Goal: Task Accomplishment & Management: Use online tool/utility

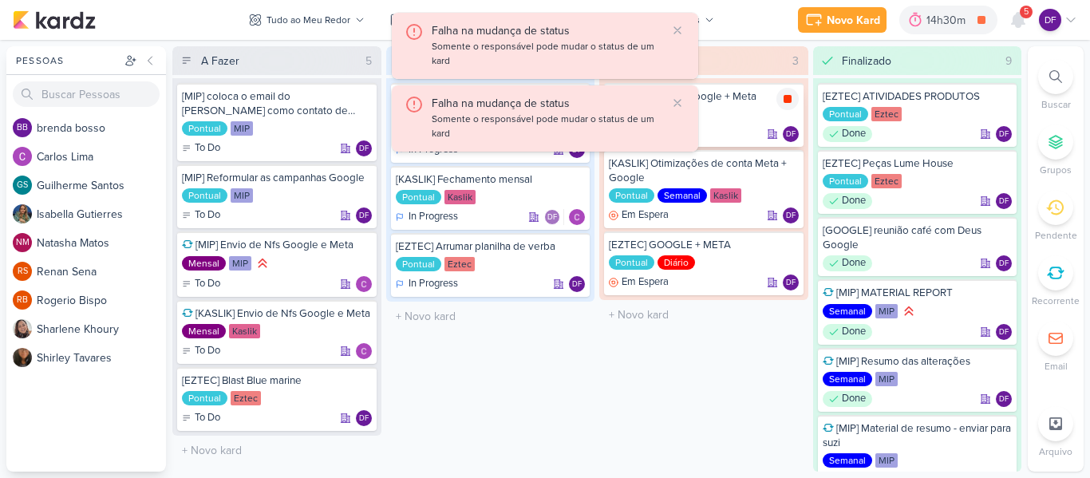
click at [785, 101] on icon at bounding box center [788, 99] width 8 height 8
click at [959, 20] on div "14h30m" at bounding box center [971, 20] width 44 height 17
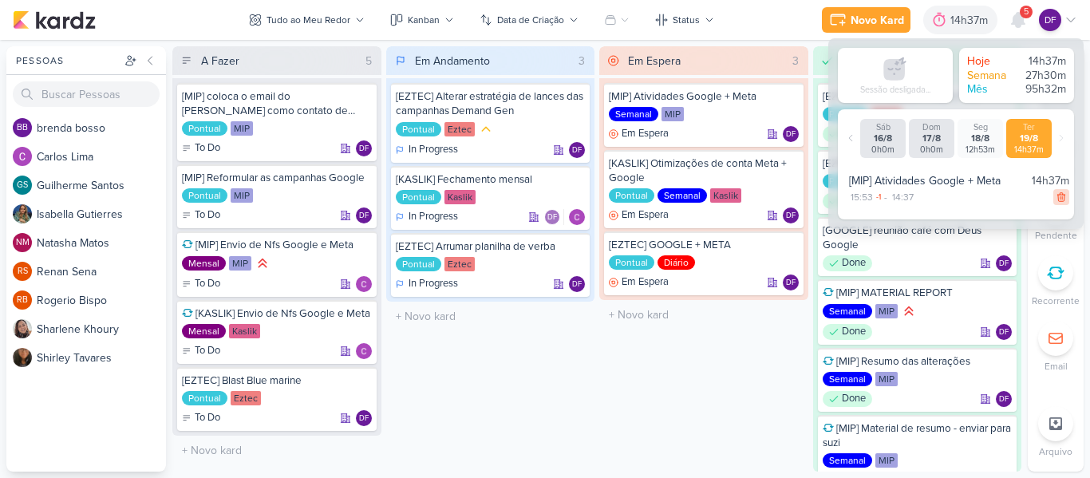
click at [1057, 195] on icon at bounding box center [1060, 197] width 7 height 9
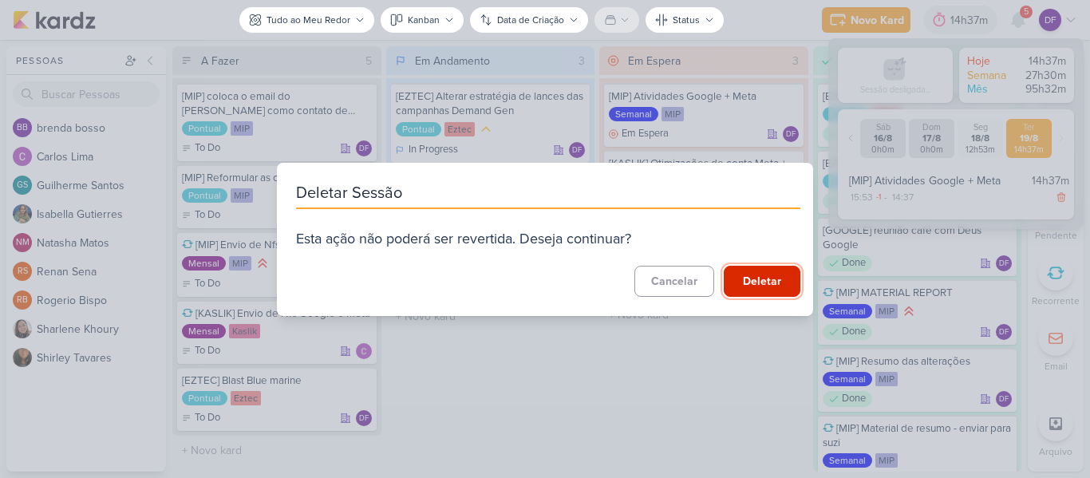
click at [751, 286] on button "Deletar" at bounding box center [762, 281] width 77 height 31
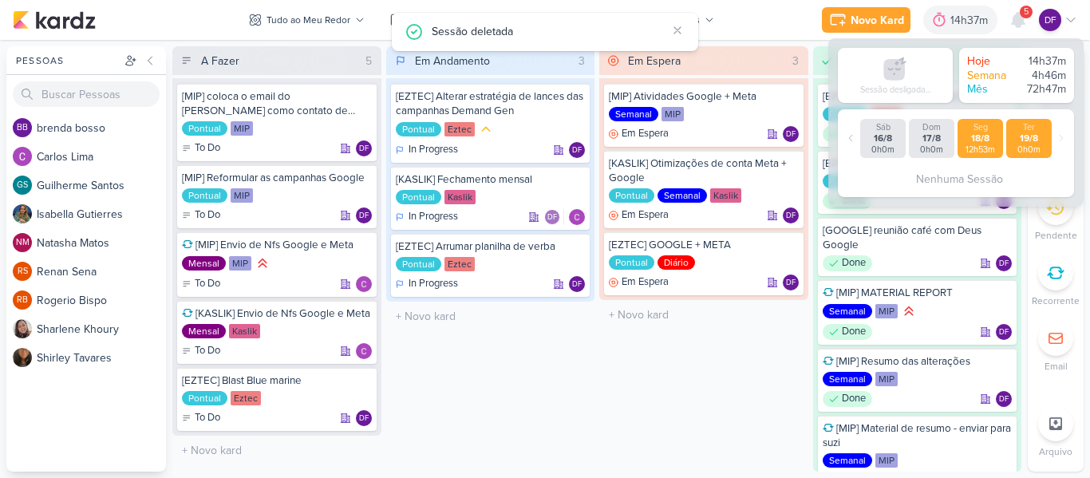
click at [986, 141] on div "18/8" at bounding box center [980, 138] width 39 height 12
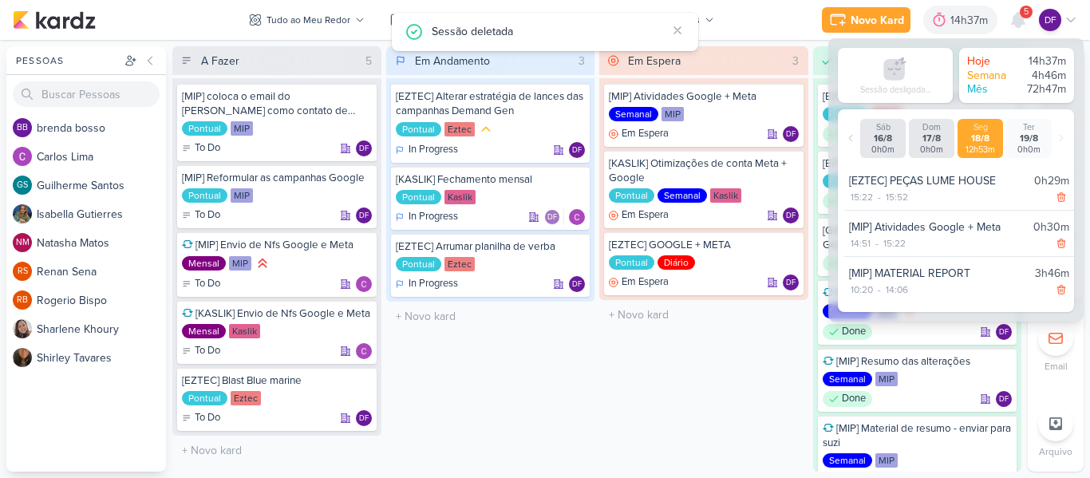
click at [921, 283] on div "10:20 - 14:06" at bounding box center [959, 290] width 220 height 16
click at [697, 389] on div "Em Espera 3 [MIP] Atividades Google + Meta Semanal MIP Em Espera DF" at bounding box center [703, 258] width 209 height 425
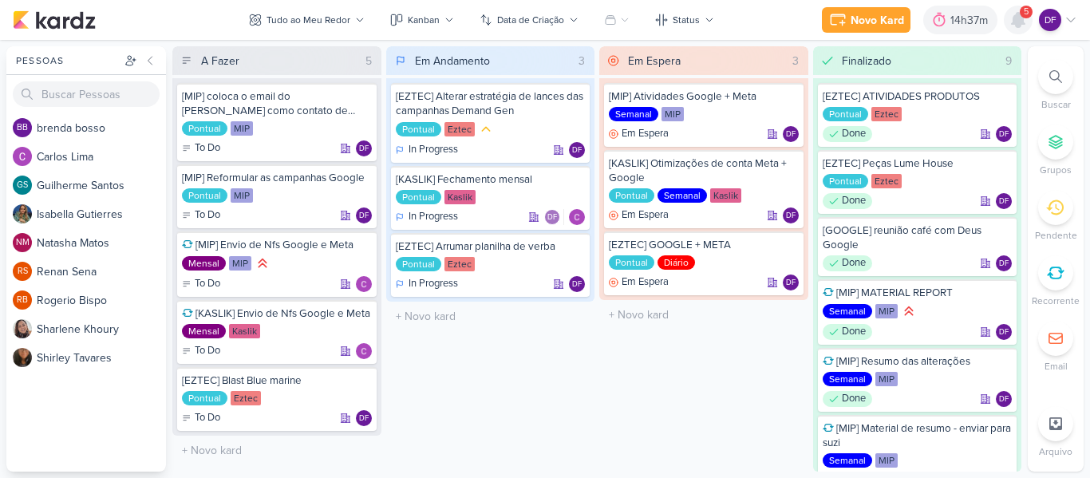
click at [1017, 13] on icon at bounding box center [1018, 20] width 13 height 14
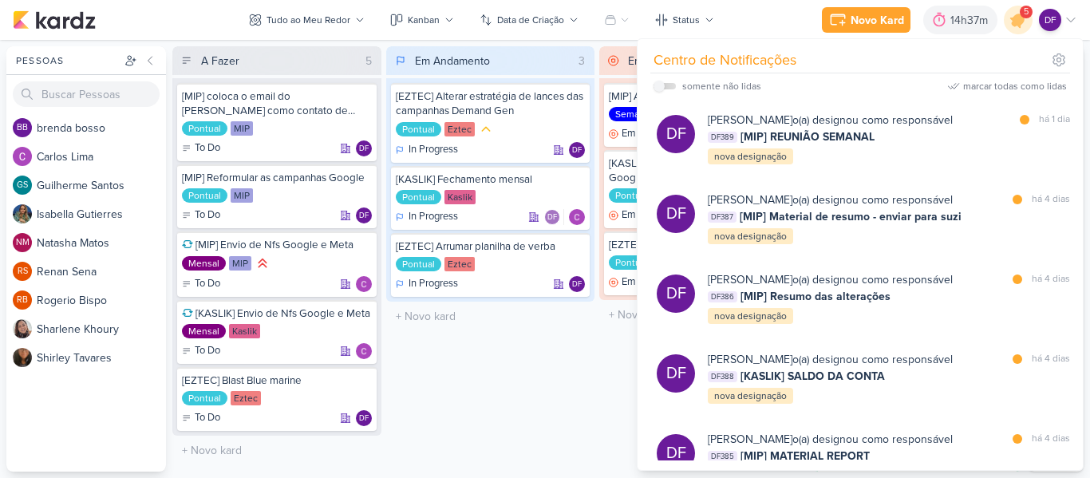
click at [1033, 77] on div "somente não lidas marcar todas como lidas" at bounding box center [860, 86] width 413 height 26
click at [1033, 82] on div "marcar todas como lidas" at bounding box center [1015, 86] width 104 height 14
click at [1019, 20] on icon at bounding box center [1018, 19] width 19 height 19
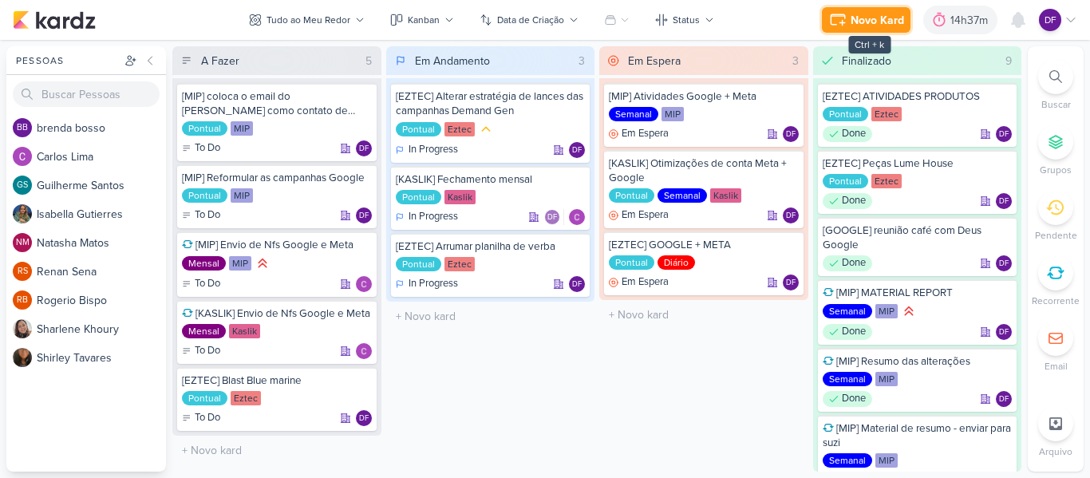
click at [875, 16] on div "Novo Kard" at bounding box center [877, 20] width 53 height 17
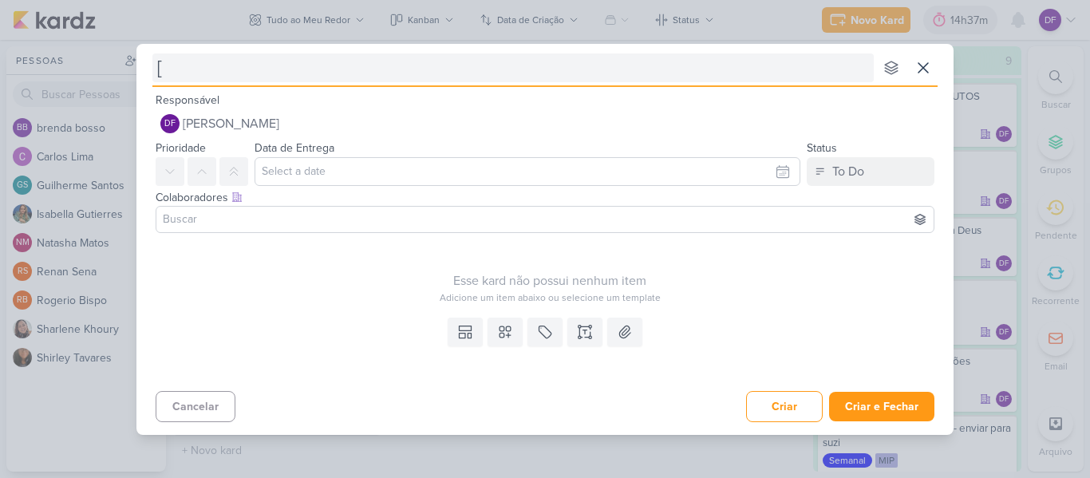
type input "[M"
type input "[MIP]"
type input "[MIP] DADOS V"
type input "[MIP] DADOS VISITAS LEADS"
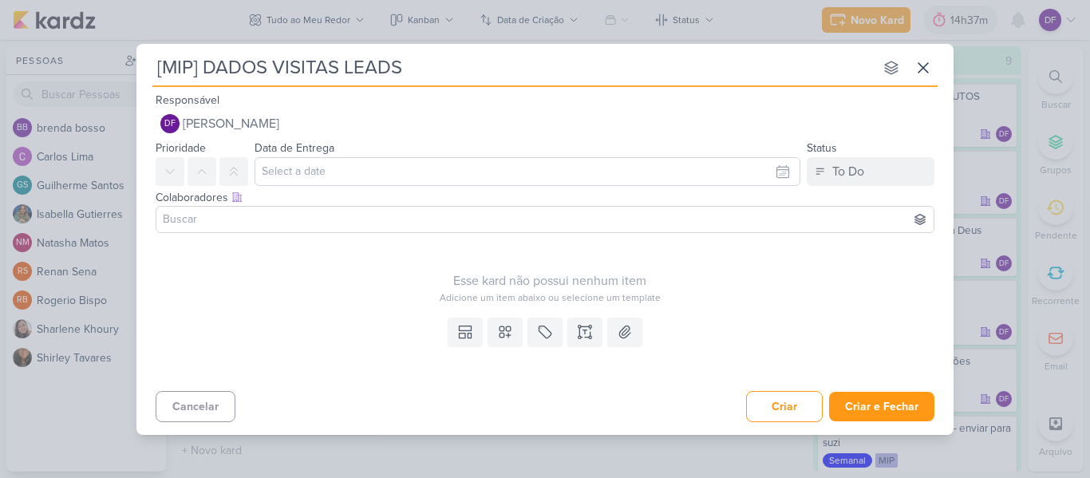
type input "[MIP] DADOS VISITAS LEADS"
click at [373, 211] on input at bounding box center [545, 219] width 771 height 19
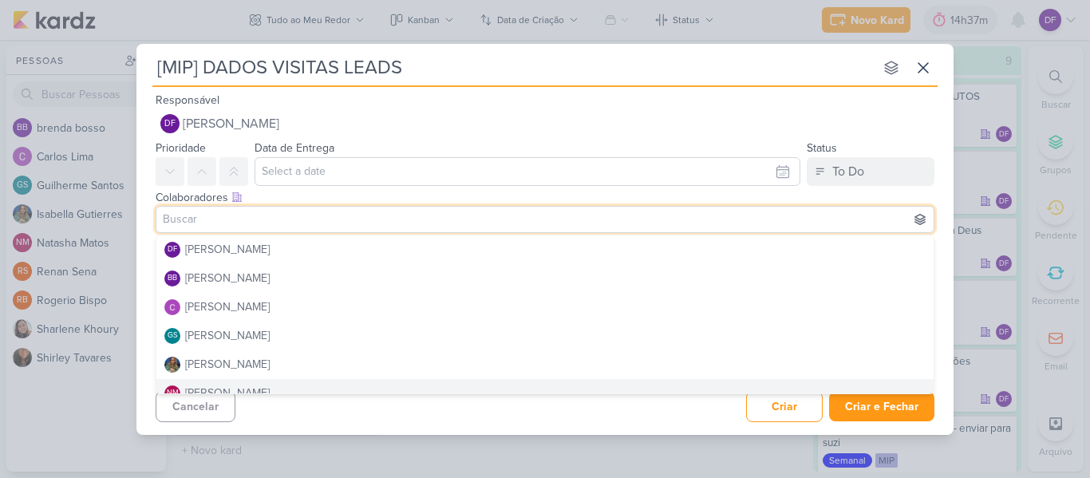
click at [657, 413] on div "Cancelar Criar Criar e Fechar Ctrl + Enter" at bounding box center [544, 405] width 817 height 41
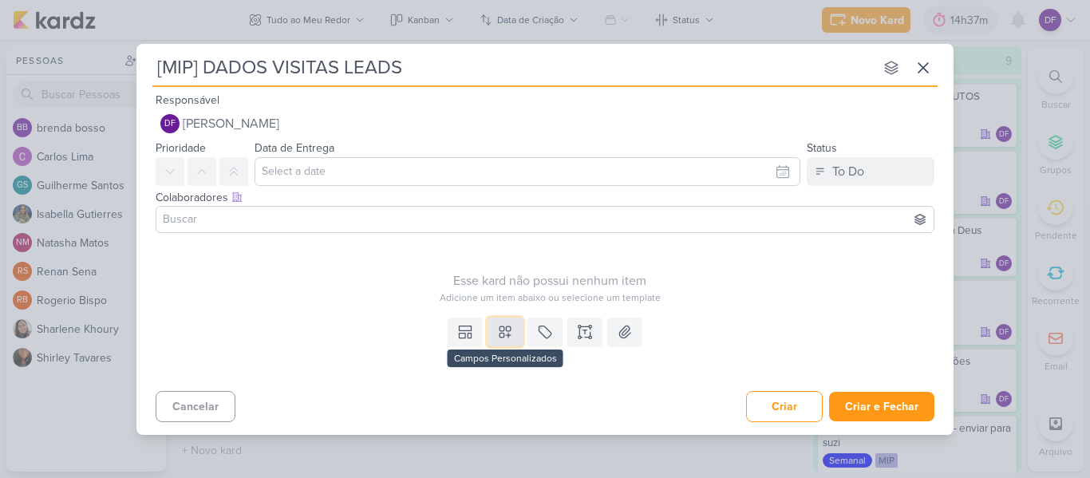
click at [520, 340] on button at bounding box center [505, 332] width 35 height 29
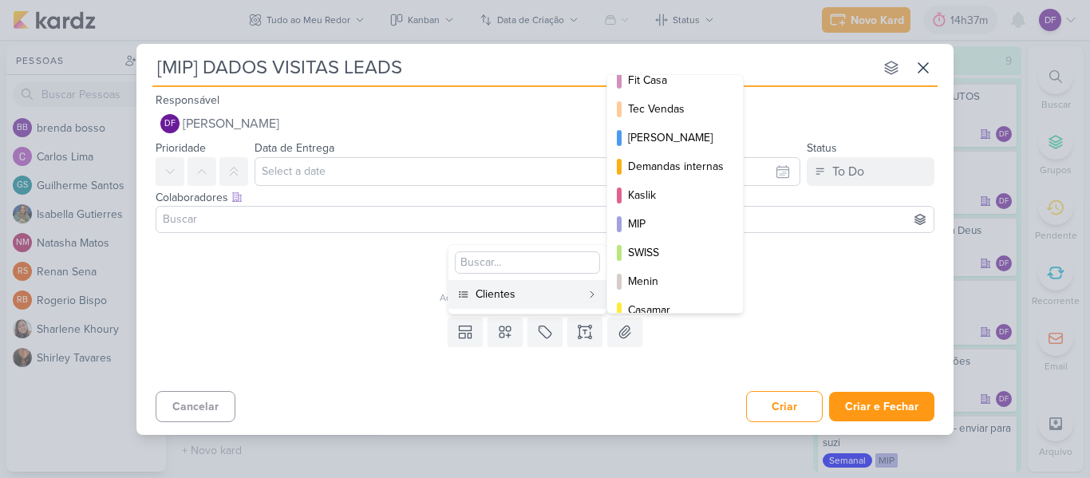
scroll to position [231, 0]
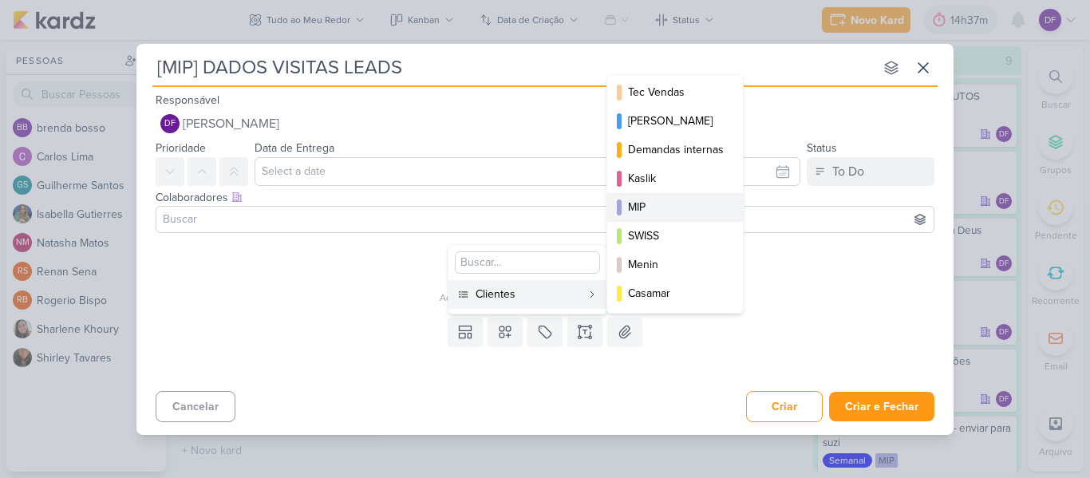
click at [648, 206] on div "MIP" at bounding box center [676, 207] width 96 height 17
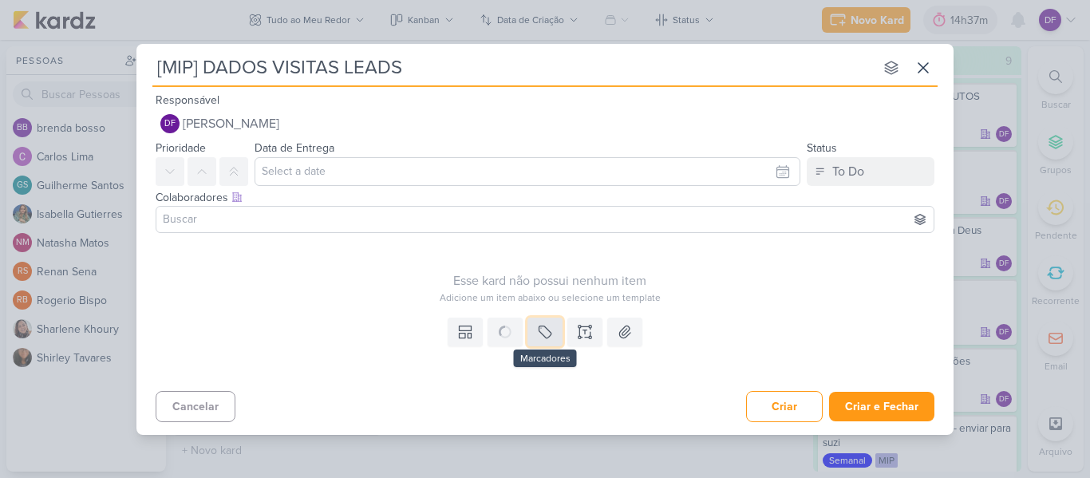
click at [544, 325] on button at bounding box center [544, 332] width 35 height 29
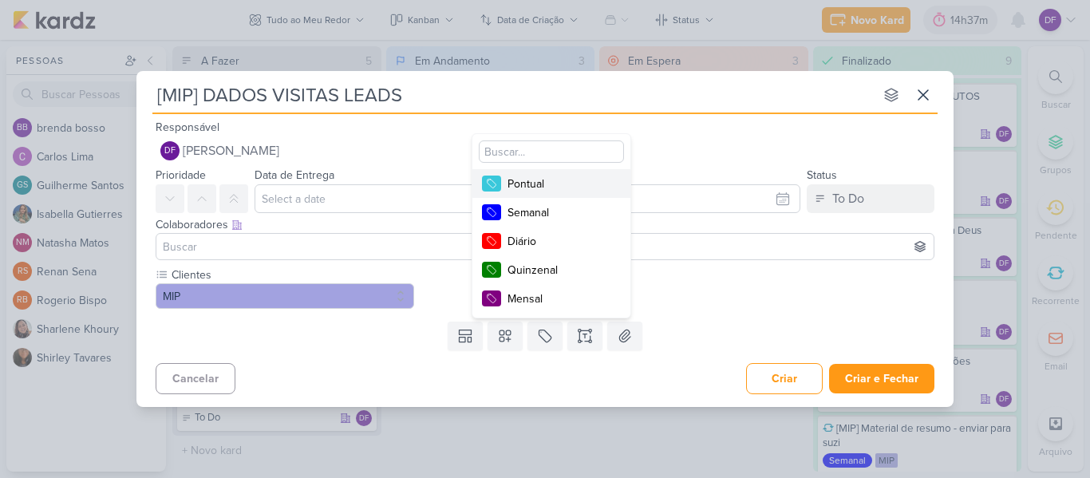
click at [550, 184] on div "Pontual" at bounding box center [560, 184] width 104 height 17
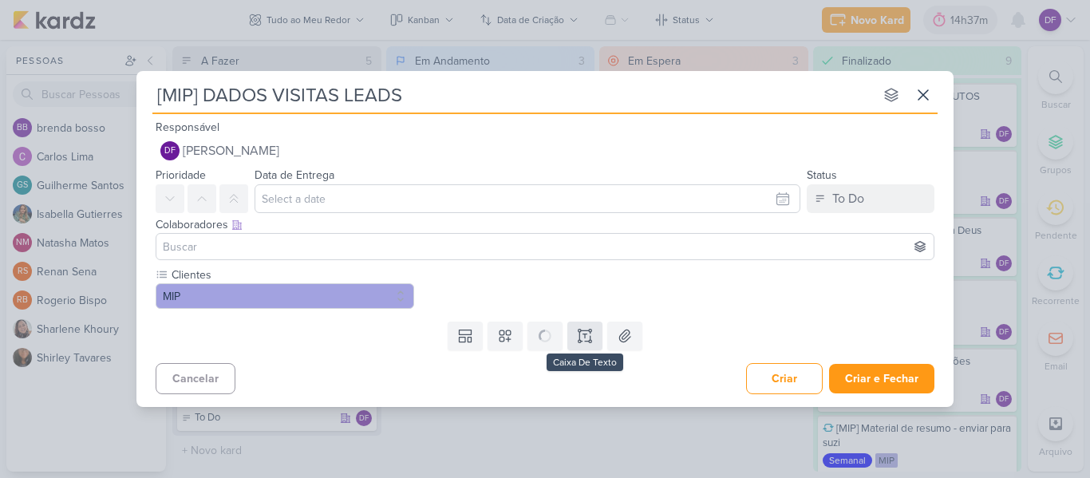
click at [585, 315] on div "Clientes MIP" at bounding box center [544, 291] width 817 height 49
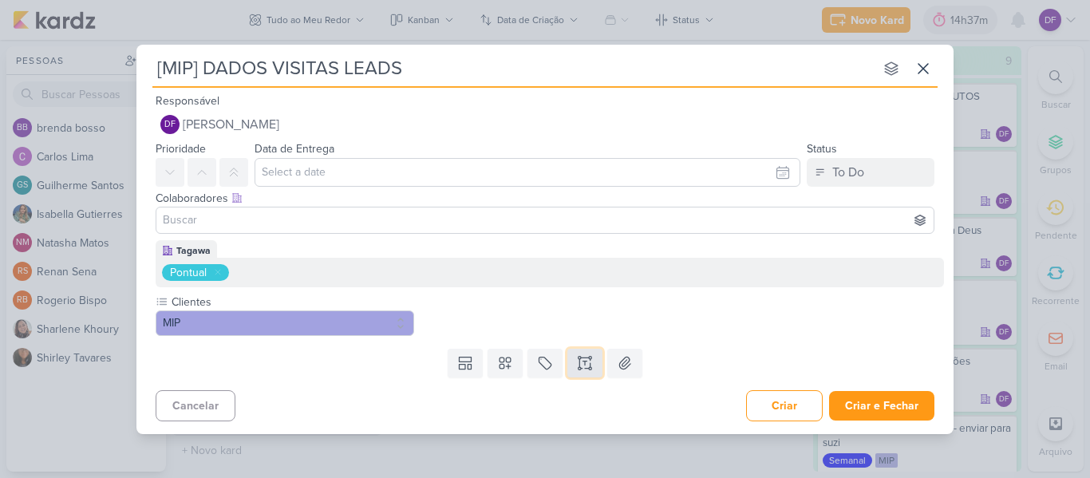
click at [572, 361] on button at bounding box center [584, 363] width 35 height 29
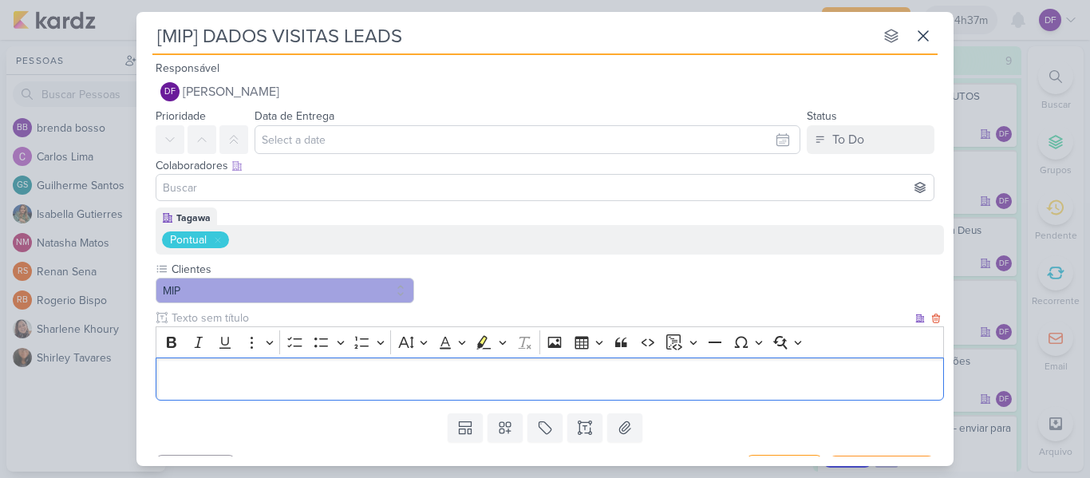
click at [896, 400] on div "Editor editing area: main" at bounding box center [550, 380] width 788 height 44
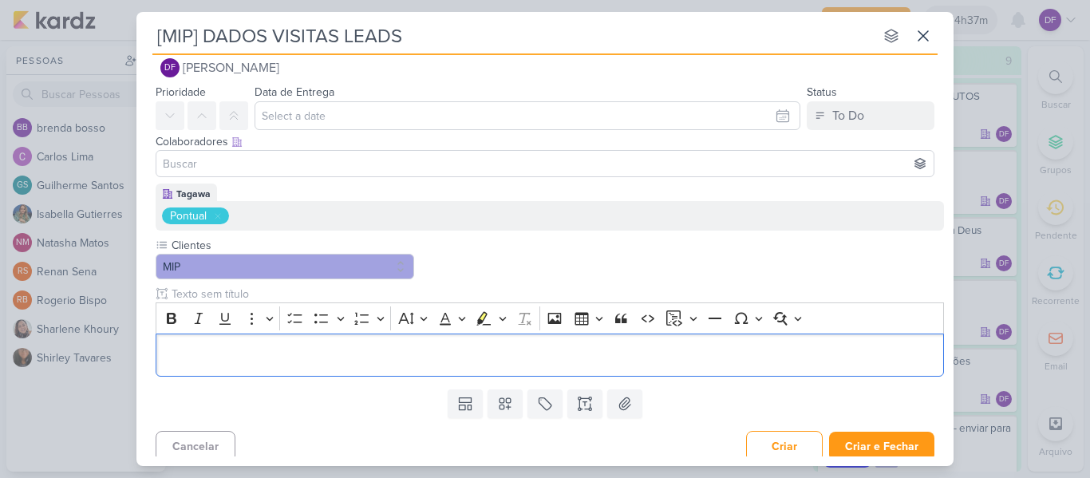
scroll to position [33, 0]
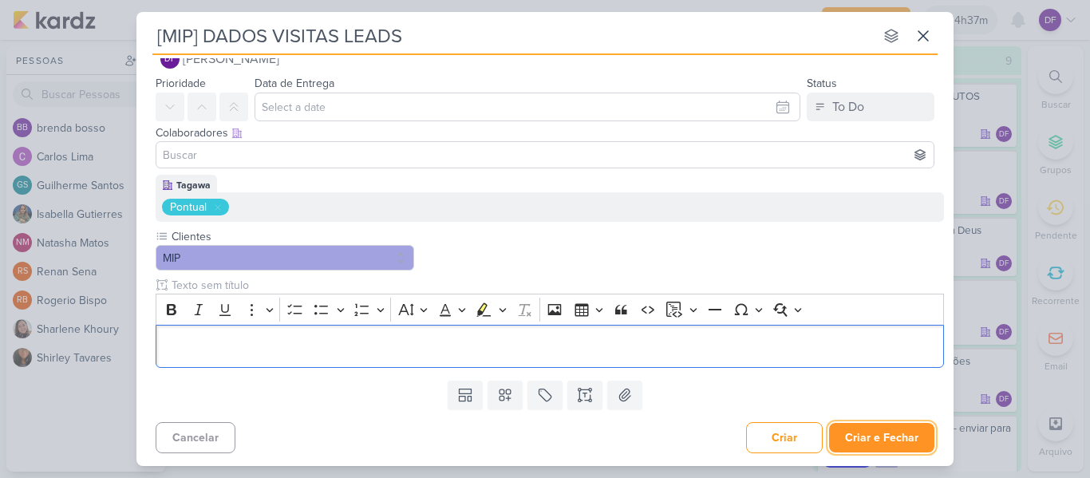
click at [870, 438] on button "Criar e Fechar" at bounding box center [881, 438] width 105 height 30
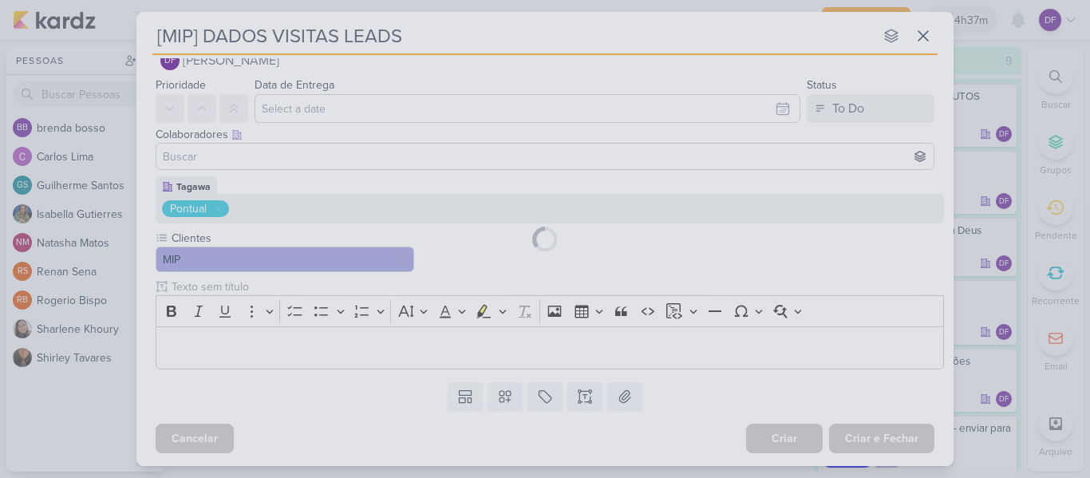
scroll to position [0, 0]
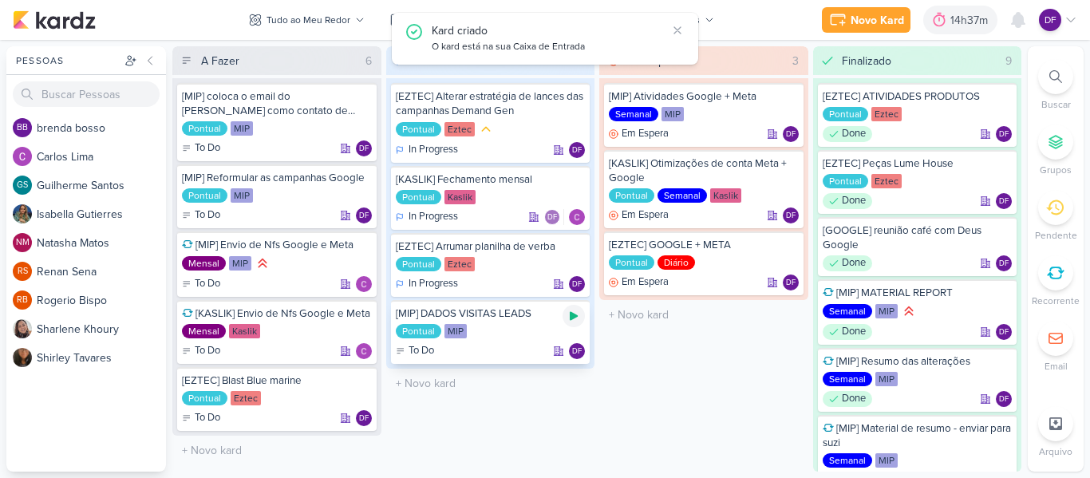
click at [583, 310] on div at bounding box center [574, 316] width 22 height 22
